Goal: Find specific page/section: Find specific page/section

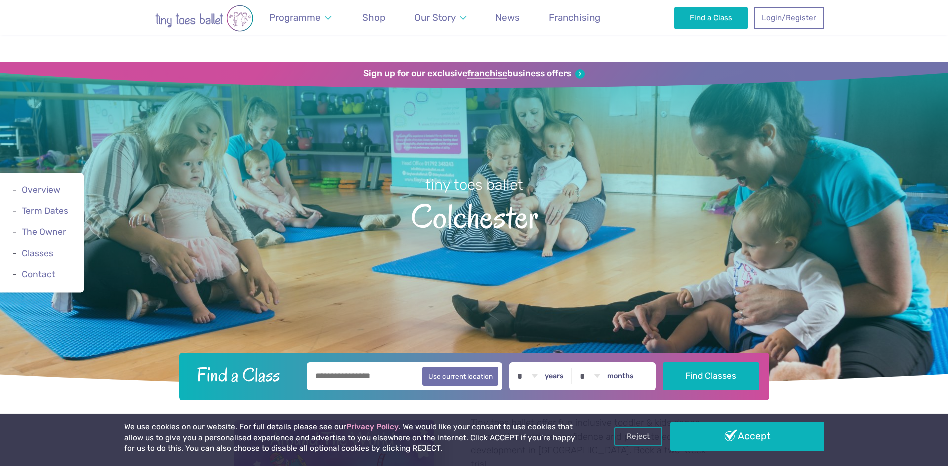
scroll to position [250, 0]
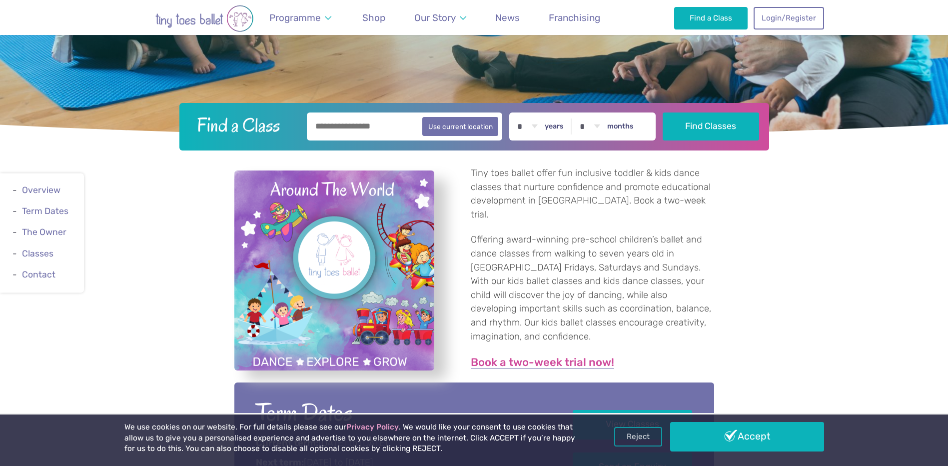
click at [380, 131] on input "text" at bounding box center [405, 126] width 196 height 28
type input "**********"
click at [663, 112] on button "Find Classes" at bounding box center [711, 126] width 96 height 28
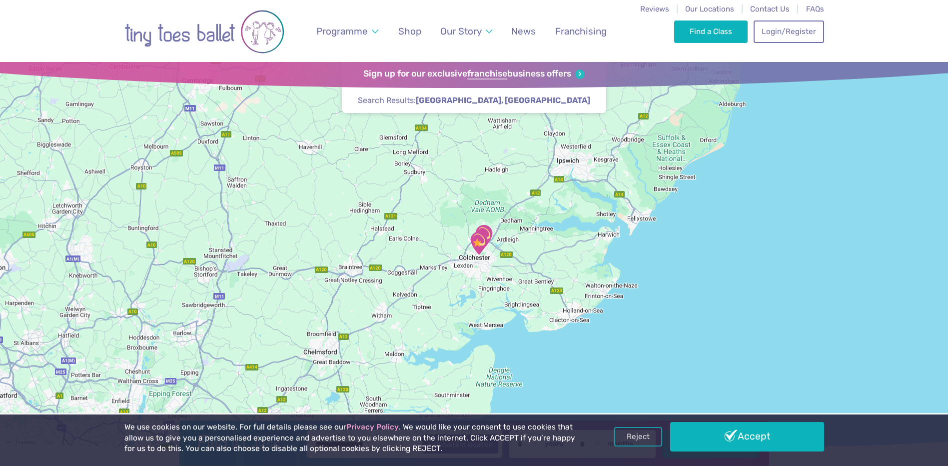
click at [476, 249] on img "Go Bananas" at bounding box center [478, 242] width 25 height 25
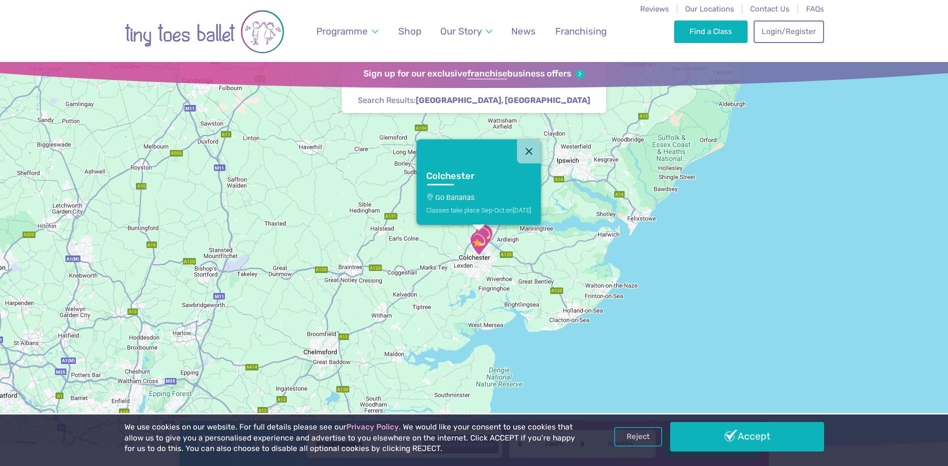
click at [464, 210] on div "Classes take place Sep-Oct on Friday" at bounding box center [478, 209] width 105 height 7
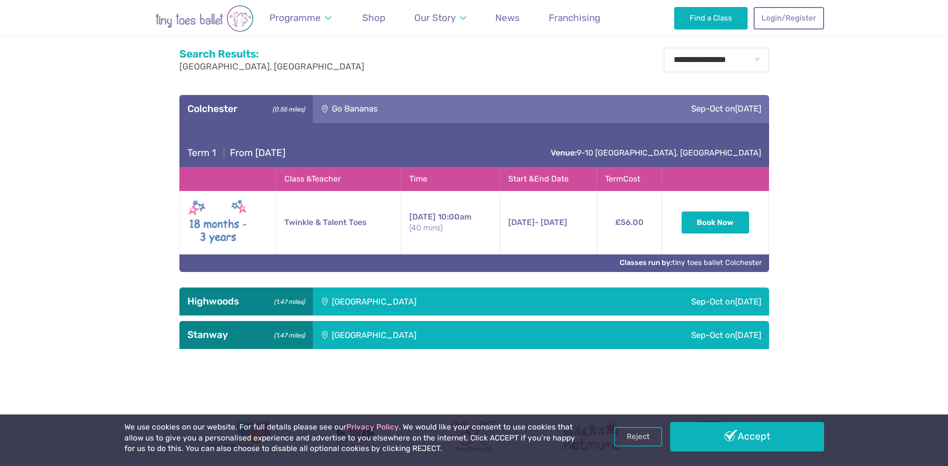
scroll to position [507, 0]
